Goal: Check status

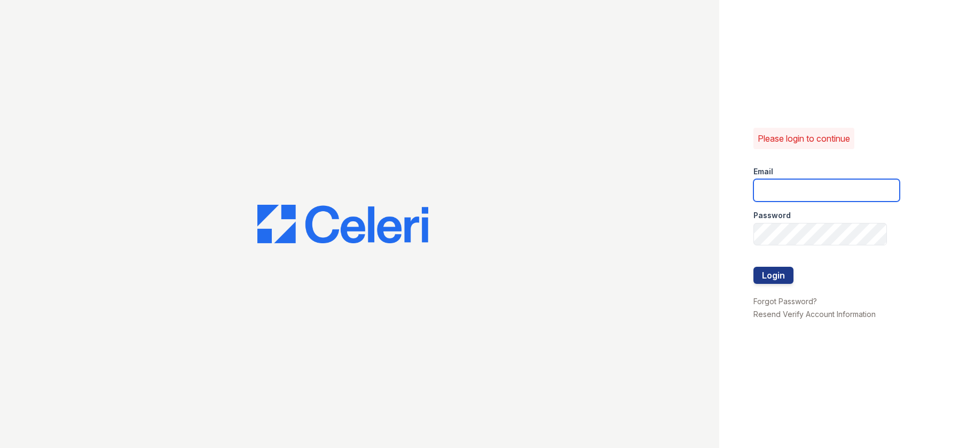
click at [756, 201] on input "email" at bounding box center [826, 190] width 146 height 22
type input "[EMAIL_ADDRESS][DOMAIN_NAME]"
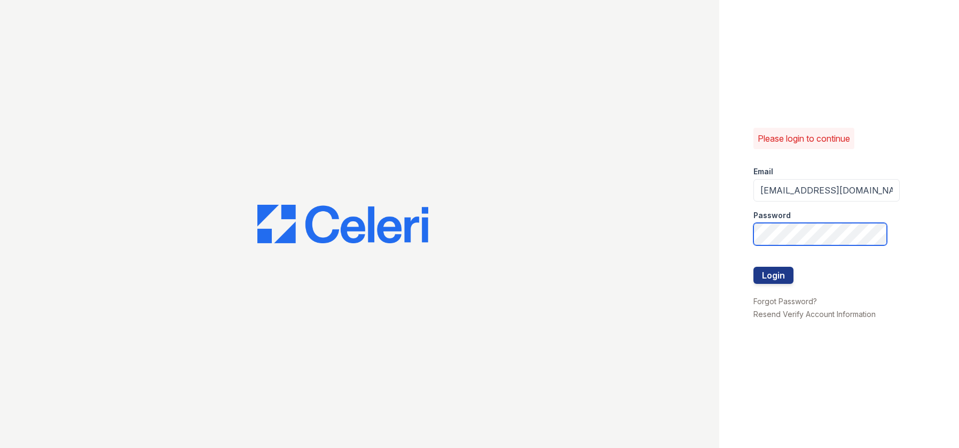
click at [753, 266] on button "Login" at bounding box center [773, 274] width 40 height 17
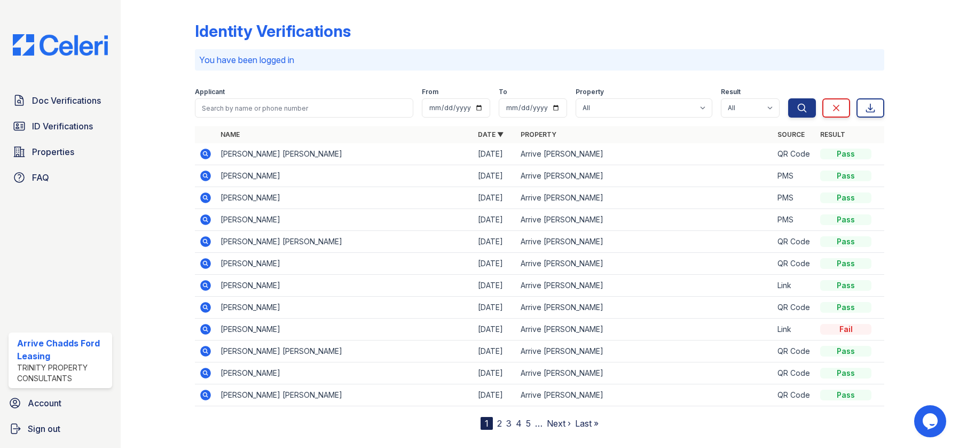
drag, startPoint x: 206, startPoint y: 154, endPoint x: 214, endPoint y: 157, distance: 8.6
click at [206, 154] on icon at bounding box center [205, 153] width 3 height 3
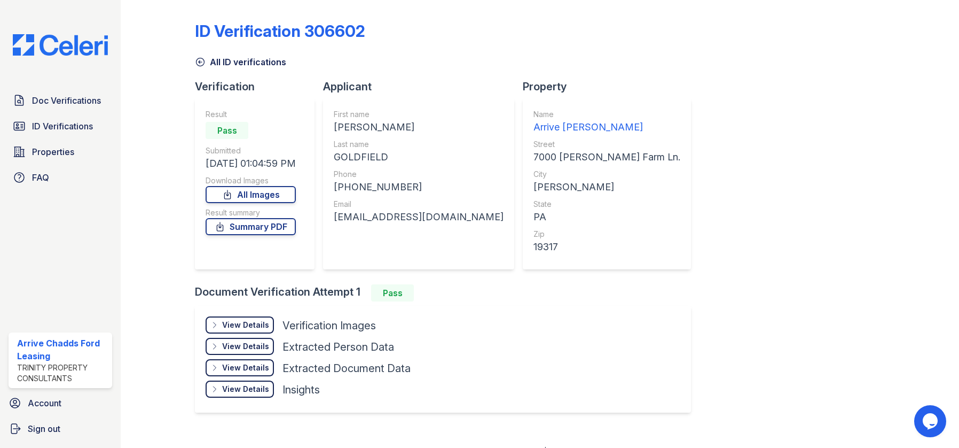
click at [239, 327] on div "View Details" at bounding box center [245, 324] width 47 height 11
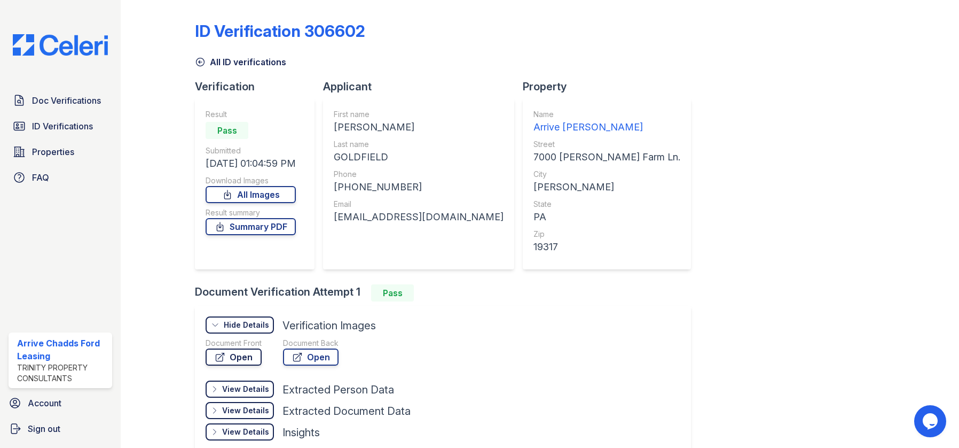
click at [227, 358] on link "Open" at bounding box center [234, 356] width 56 height 17
click at [266, 227] on link "Summary PDF" at bounding box center [251, 226] width 90 height 17
